Goal: Use online tool/utility: Utilize a website feature to perform a specific function

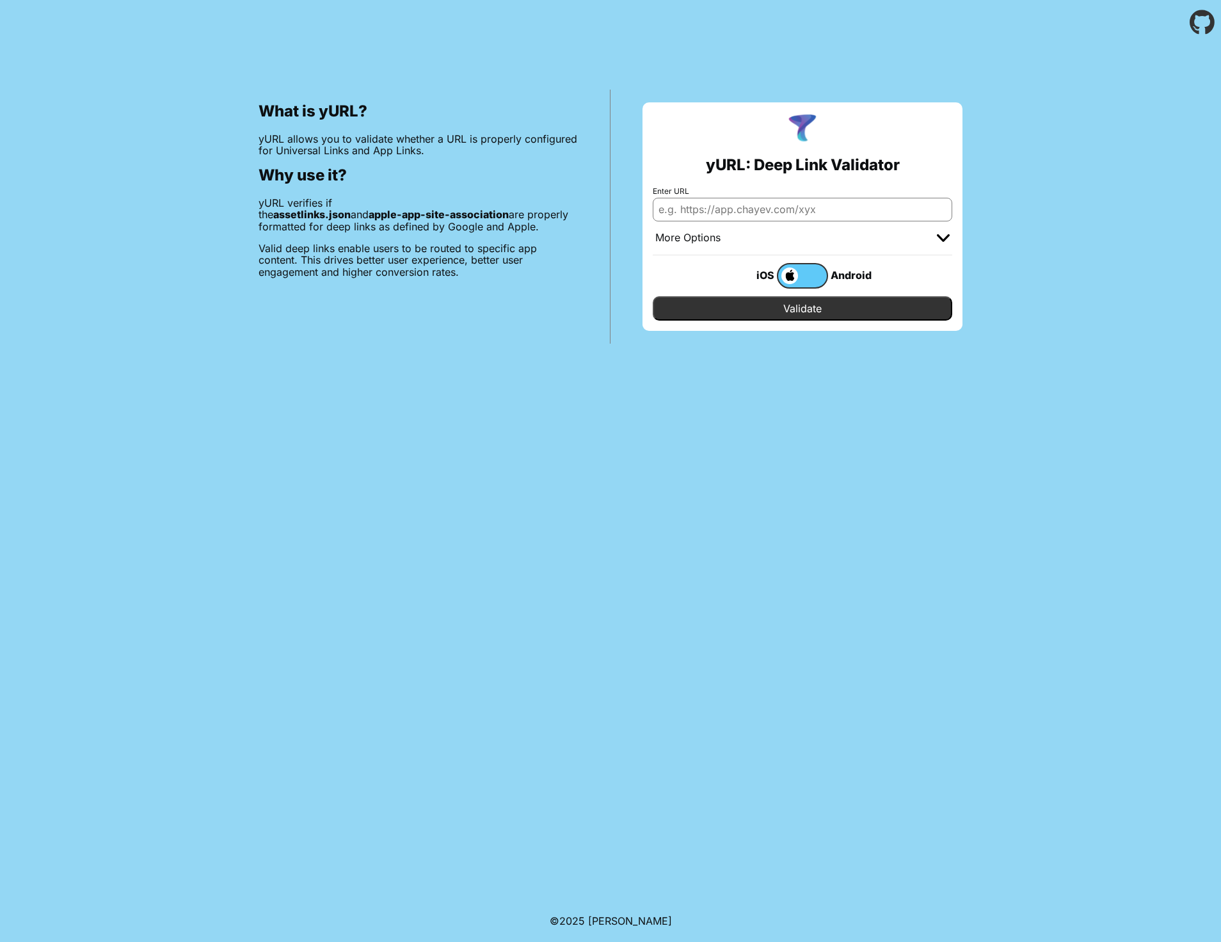
click at [784, 212] on input "Enter URL" at bounding box center [803, 209] width 300 height 23
paste input "[URL][DOMAIN_NAME]"
paste input "[DOMAIN_NAME][URL]"
type input "[URL][DOMAIN_NAME]"
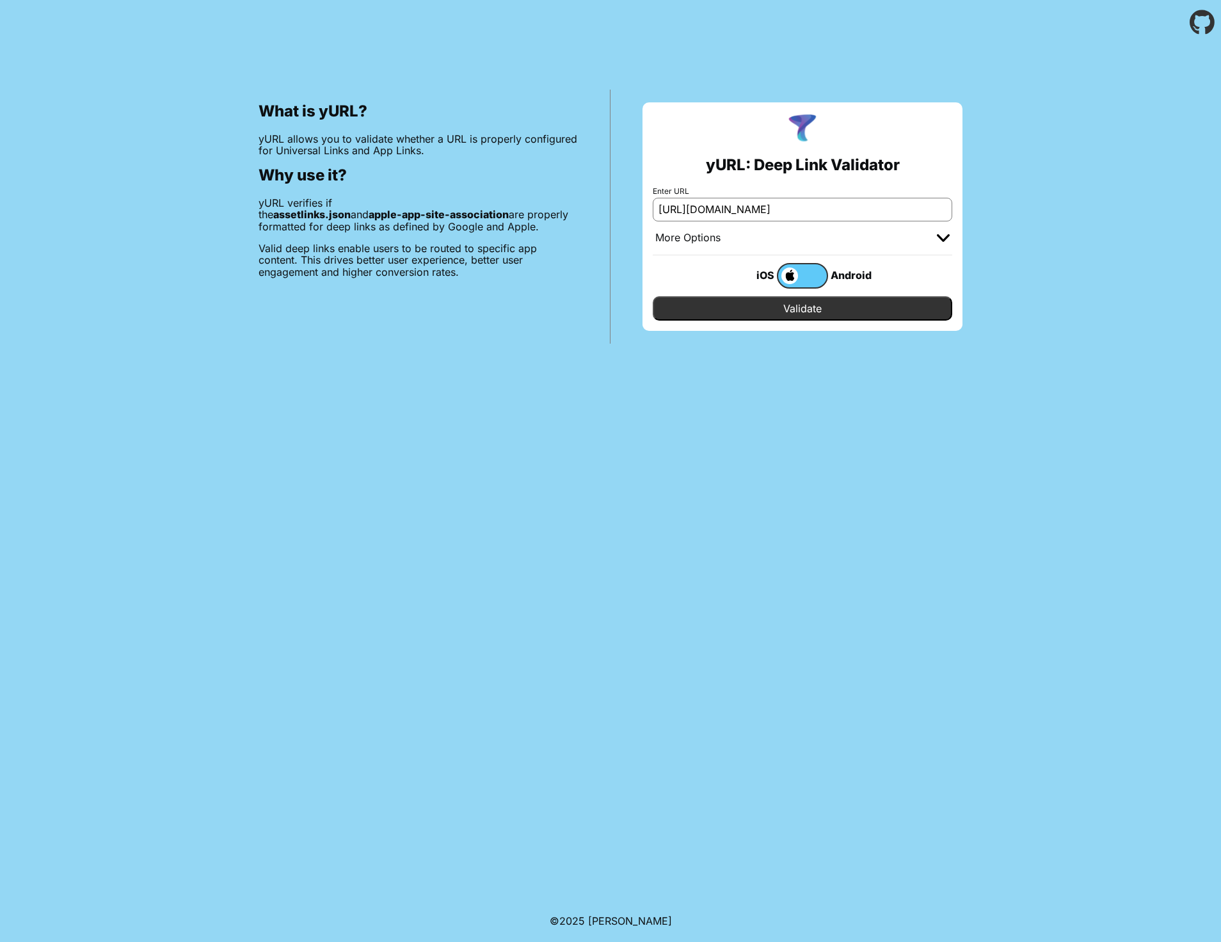
click at [856, 311] on input "Validate" at bounding box center [803, 308] width 300 height 24
